Goal: Task Accomplishment & Management: Manage account settings

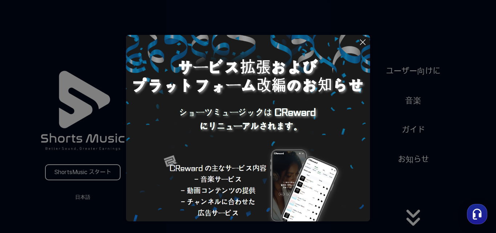
click at [87, 195] on button at bounding box center [248, 116] width 496 height 233
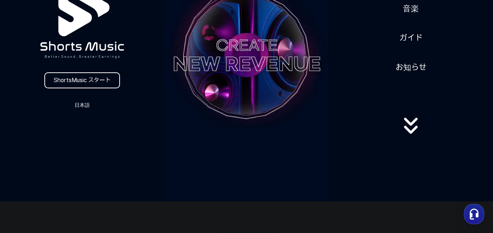
scroll to position [73, 0]
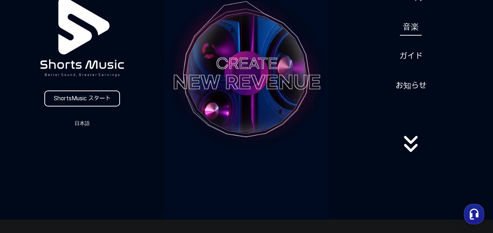
click at [409, 27] on link "音楽" at bounding box center [411, 27] width 22 height 18
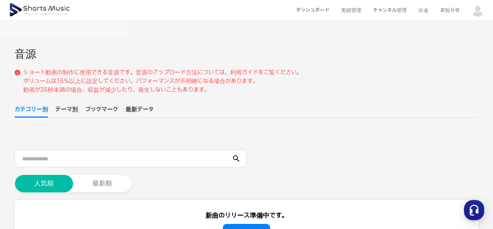
click at [479, 9] on img at bounding box center [477, 10] width 13 height 13
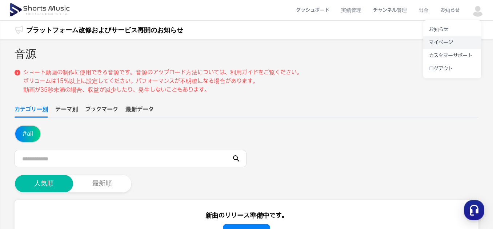
click at [445, 42] on link "マイページ" at bounding box center [452, 42] width 58 height 13
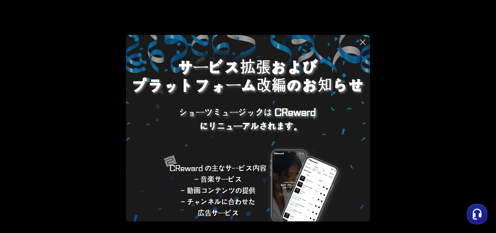
click at [364, 41] on icon at bounding box center [362, 42] width 5 height 5
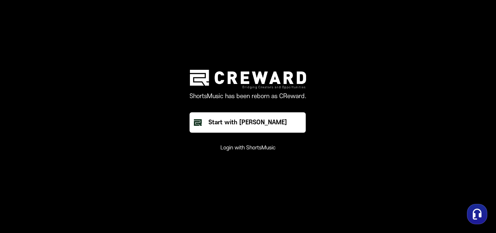
click at [251, 146] on button "Login with ShortsMusic" at bounding box center [247, 147] width 55 height 7
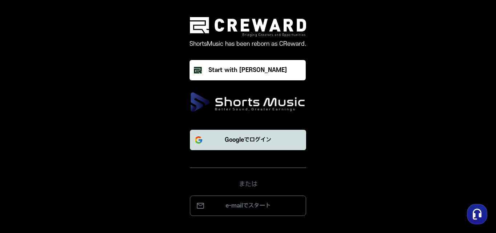
click at [242, 141] on p "Googleでログイン" at bounding box center [248, 139] width 46 height 9
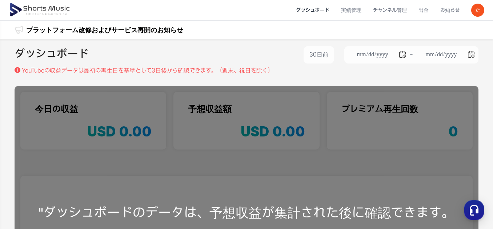
click at [309, 13] on li "ダッシュボード" at bounding box center [312, 10] width 45 height 19
click at [320, 8] on li "ダッシュボード" at bounding box center [312, 10] width 45 height 19
click at [46, 10] on img at bounding box center [40, 10] width 63 height 20
click at [11, 3] on img at bounding box center [40, 10] width 63 height 20
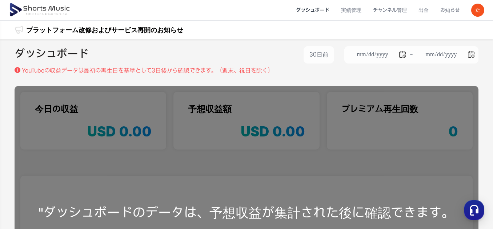
click at [11, 3] on img at bounding box center [40, 10] width 63 height 20
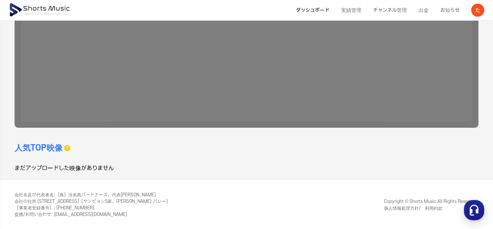
scroll to position [212, 0]
click at [475, 212] on icon "button" at bounding box center [473, 210] width 13 height 13
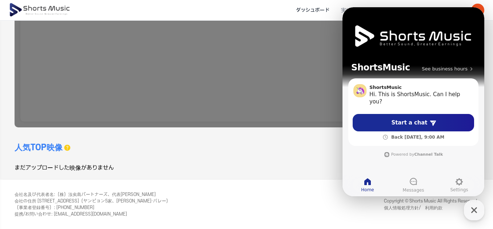
click at [367, 184] on icon at bounding box center [367, 182] width 9 height 9
drag, startPoint x: 367, startPoint y: 184, endPoint x: 682, endPoint y: 193, distance: 314.7
click at [367, 184] on icon at bounding box center [367, 182] width 9 height 9
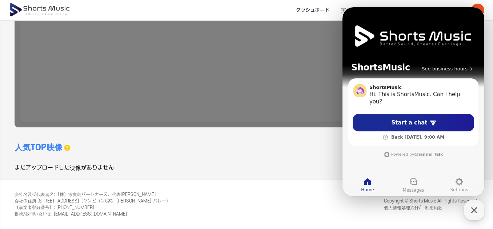
click at [318, 184] on footer "会社名及び代表者名 : （株）汝矣島パートナーズ、代表ジョン・ジョンリョン 会社の住所 ソウル市ヨンドンポ区ヤンピョン路157，606号（ヤンピョン5家、ソン…" at bounding box center [246, 204] width 493 height 49
click at [477, 214] on icon "button" at bounding box center [473, 210] width 13 height 13
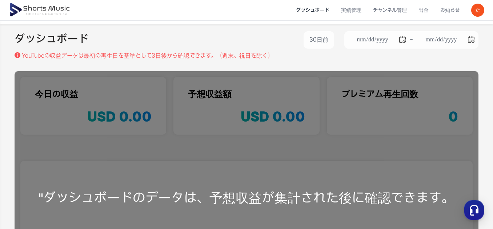
scroll to position [0, 0]
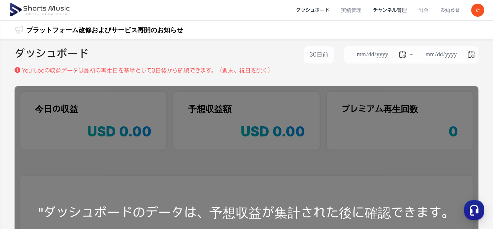
click at [398, 10] on li "チャンネル管理" at bounding box center [389, 10] width 45 height 19
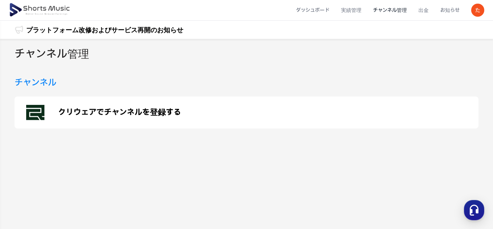
click at [40, 84] on h3 "チャンネル" at bounding box center [36, 82] width 42 height 13
click at [100, 112] on p "クリウェアでチャンネルを登録する" at bounding box center [119, 112] width 123 height 9
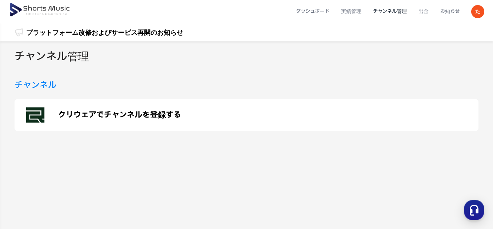
click at [38, 17] on img at bounding box center [40, 10] width 63 height 20
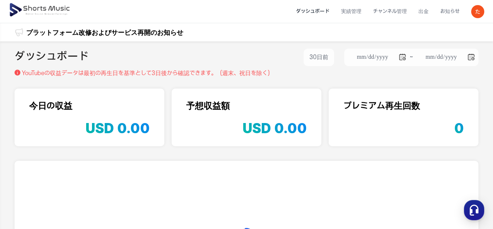
click at [50, 24] on div "プラットフォーム改修およびサービス再開のお知らせ" at bounding box center [104, 32] width 157 height 18
click at [57, 34] on div "プラットフォーム改修およびサービス再開のお知らせ プラットフォーム改修およびサービス再開のお知らせ" at bounding box center [104, 17] width 157 height 47
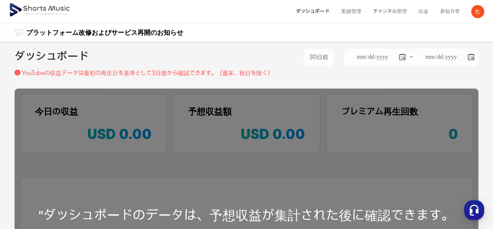
click at [57, 26] on div "プラットフォーム改修およびサービス再開のお知らせ" at bounding box center [104, 32] width 157 height 18
click at [76, 31] on link "プラットフォーム改修およびサービス再開のお知らせ" at bounding box center [104, 33] width 157 height 10
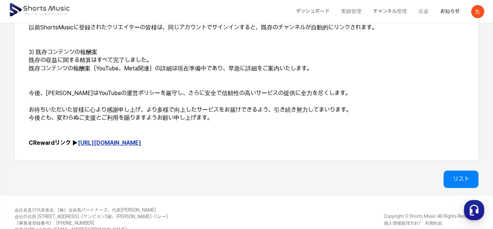
scroll to position [371, 0]
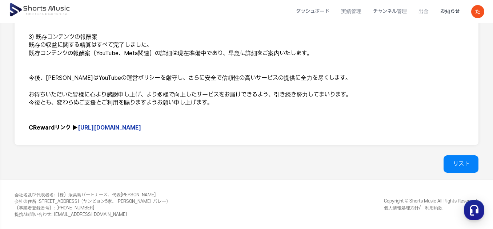
click at [97, 126] on link "https://creward.net/" at bounding box center [109, 127] width 63 height 7
